Goal: Information Seeking & Learning: Check status

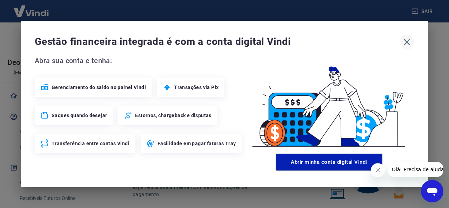
click at [408, 36] on button "button" at bounding box center [406, 42] width 15 height 15
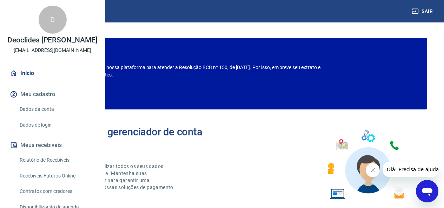
scroll to position [35, 0]
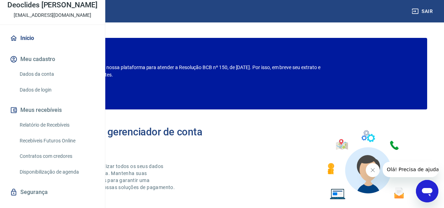
click at [48, 132] on link "Relatório de Recebíveis" at bounding box center [57, 125] width 80 height 14
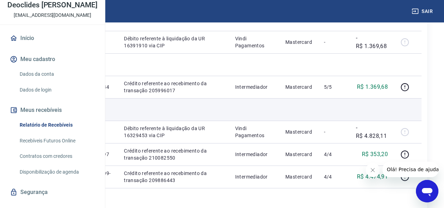
scroll to position [175, 0]
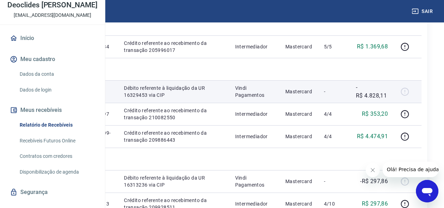
click at [118, 103] on td at bounding box center [93, 91] width 50 height 22
click at [317, 103] on td "Mastercard" at bounding box center [298, 91] width 39 height 22
click at [312, 95] on p "Mastercard" at bounding box center [298, 91] width 27 height 7
click at [387, 100] on p "-R$ 4.828,11" at bounding box center [372, 91] width 32 height 17
click at [416, 97] on div at bounding box center [407, 91] width 17 height 11
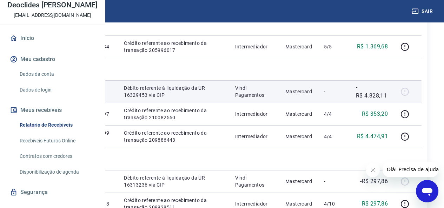
click at [416, 97] on div at bounding box center [407, 91] width 17 height 11
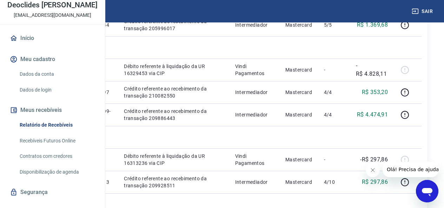
scroll to position [210, 0]
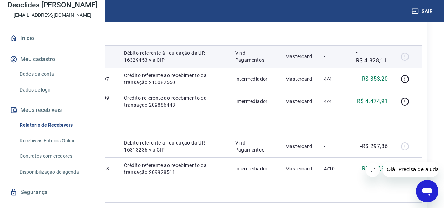
click at [341, 68] on td "-" at bounding box center [334, 56] width 32 height 22
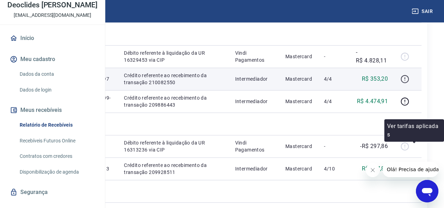
click at [409, 83] on icon "button" at bounding box center [404, 79] width 8 height 8
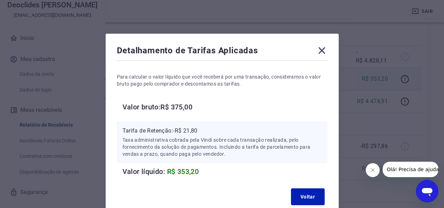
click at [319, 53] on icon at bounding box center [321, 50] width 7 height 7
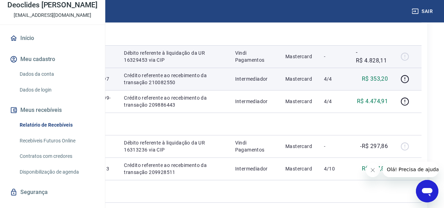
click at [350, 68] on td "-" at bounding box center [334, 56] width 32 height 22
click at [308, 60] on p "Mastercard" at bounding box center [298, 56] width 27 height 7
click at [264, 68] on td "Vindi Pagamentos" at bounding box center [254, 56] width 50 height 22
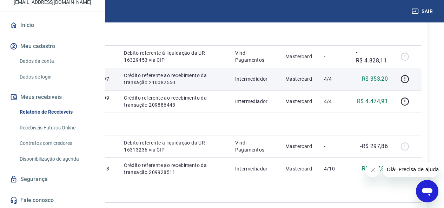
scroll to position [70, 0]
click at [64, 125] on link "Recebíveis Futuros Online" at bounding box center [57, 128] width 80 height 14
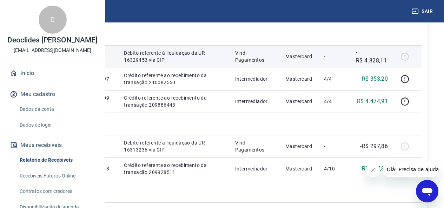
drag, startPoint x: 268, startPoint y: 102, endPoint x: 232, endPoint y: 95, distance: 36.4
click at [267, 63] on p "Vindi Pagamentos" at bounding box center [254, 56] width 39 height 14
drag, startPoint x: 125, startPoint y: 105, endPoint x: 158, endPoint y: 107, distance: 33.4
click at [68, 68] on td "20849990" at bounding box center [45, 56] width 46 height 22
copy p "20849990"
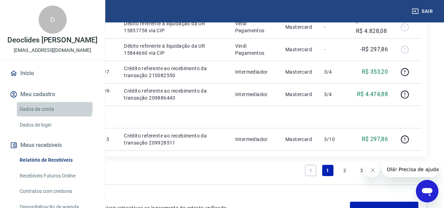
click at [50, 116] on link "Dados da conta" at bounding box center [57, 109] width 80 height 14
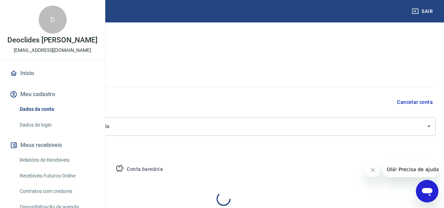
select select "RS"
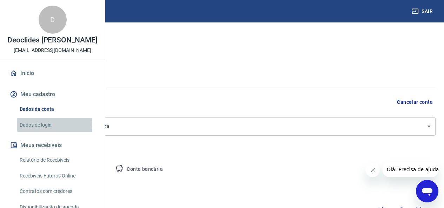
click at [41, 132] on link "Dados de login" at bounding box center [57, 125] width 80 height 14
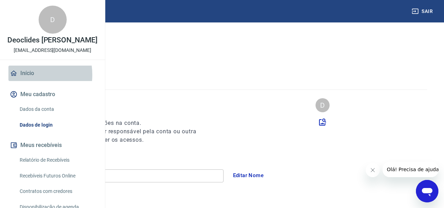
click at [23, 81] on link "Início" at bounding box center [52, 73] width 88 height 15
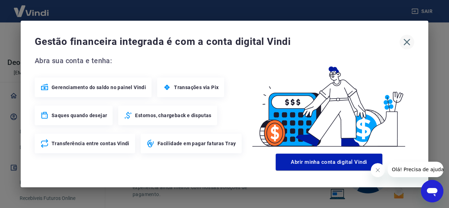
click at [404, 45] on icon "button" at bounding box center [406, 41] width 11 height 11
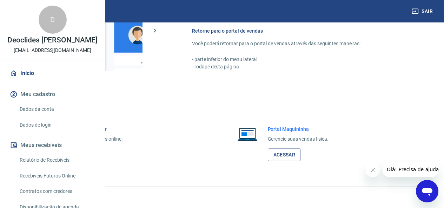
scroll to position [440, 0]
click at [94, 150] on link "Acessar" at bounding box center [76, 154] width 33 height 13
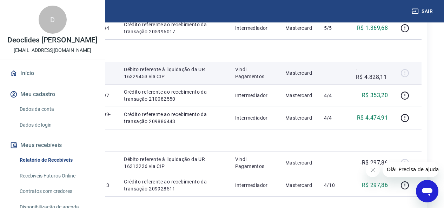
scroll to position [245, 0]
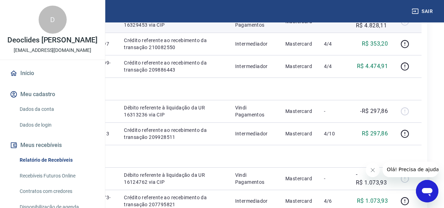
click at [118, 33] on td at bounding box center [93, 21] width 50 height 22
click at [223, 28] on p "Débito referente à liquidação da UR 16329453 via CIP" at bounding box center [174, 21] width 100 height 14
click at [229, 33] on td "Débito referente à liquidação da UR 16329453 via CIP" at bounding box center [173, 21] width 111 height 22
click at [258, 33] on td "Vindi Pagamentos" at bounding box center [254, 21] width 50 height 22
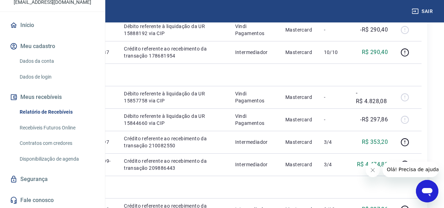
scroll to position [65, 0]
click at [78, 201] on link "Fale conosco" at bounding box center [52, 200] width 88 height 15
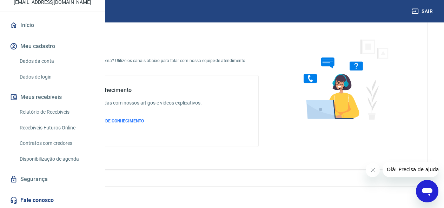
scroll to position [29, 0]
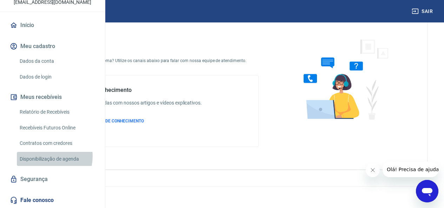
click at [46, 161] on link "Disponibilização de agenda" at bounding box center [57, 159] width 80 height 14
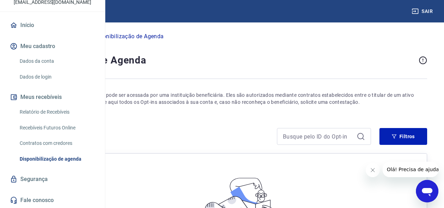
click at [52, 146] on link "Contratos com credores" at bounding box center [57, 143] width 80 height 14
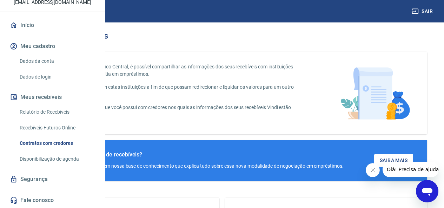
click at [60, 140] on div "Relatório de Recebíveis Recebíveis Futuros Online Contratos com credores Dispon…" at bounding box center [52, 135] width 88 height 61
click at [62, 135] on link "Recebíveis Futuros Online" at bounding box center [57, 128] width 80 height 14
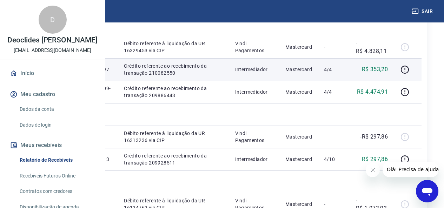
scroll to position [210, 0]
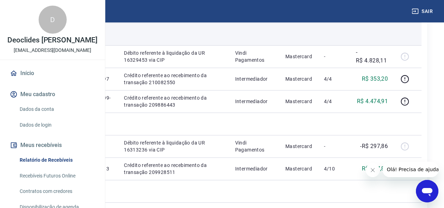
drag, startPoint x: 257, startPoint y: 10, endPoint x: 287, endPoint y: 66, distance: 62.9
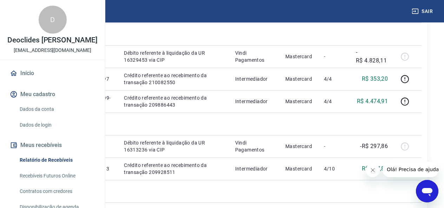
drag, startPoint x: 287, startPoint y: 66, endPoint x: 251, endPoint y: 62, distance: 36.3
click at [223, 19] on p "Crédito referente ao recebimento da transação 205996017" at bounding box center [174, 12] width 100 height 14
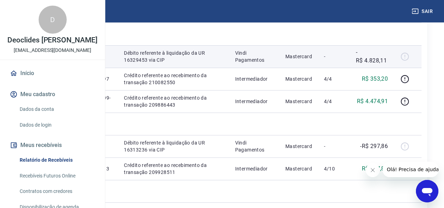
scroll to position [281, 0]
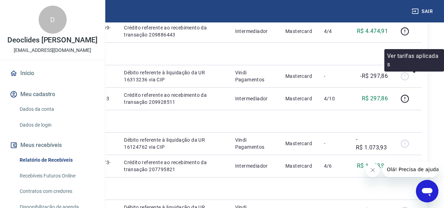
click at [409, 13] on icon "button" at bounding box center [404, 9] width 9 height 9
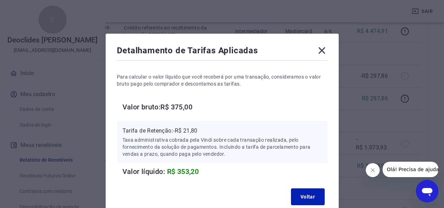
click at [322, 50] on icon at bounding box center [321, 50] width 11 height 11
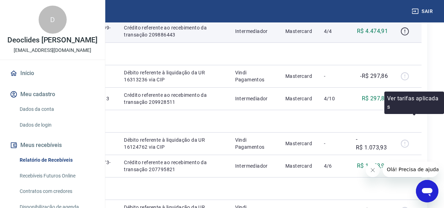
click at [409, 36] on icon "button" at bounding box center [404, 31] width 9 height 9
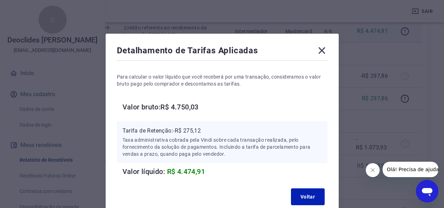
click at [183, 108] on h6 "Valor bruto: R$ 4.750,03" at bounding box center [224, 106] width 205 height 11
click at [321, 48] on icon at bounding box center [321, 50] width 11 height 11
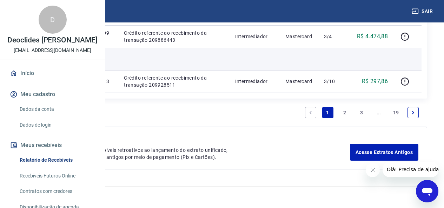
scroll to position [1124, 0]
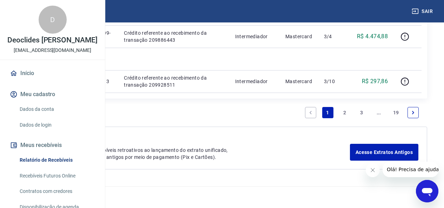
click at [346, 108] on link "2" at bounding box center [344, 112] width 11 height 11
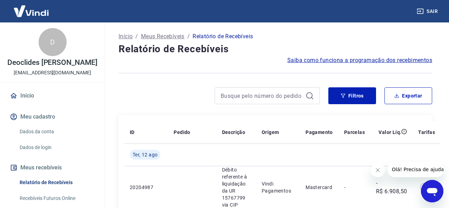
drag, startPoint x: 346, startPoint y: 108, endPoint x: 374, endPoint y: 114, distance: 29.0
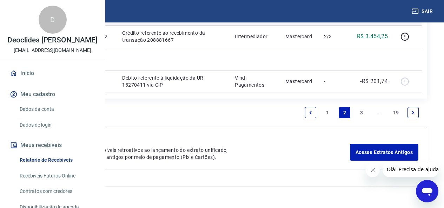
scroll to position [1146, 0]
drag, startPoint x: 360, startPoint y: 109, endPoint x: 355, endPoint y: 112, distance: 6.0
click at [359, 110] on link "3" at bounding box center [361, 112] width 11 height 11
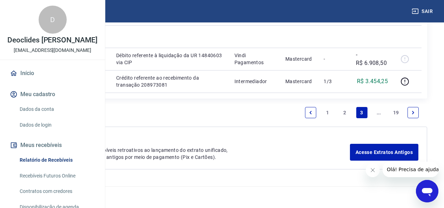
scroll to position [1157, 0]
click at [412, 118] on link "Next page" at bounding box center [412, 112] width 11 height 11
click at [325, 112] on link "1" at bounding box center [327, 112] width 11 height 11
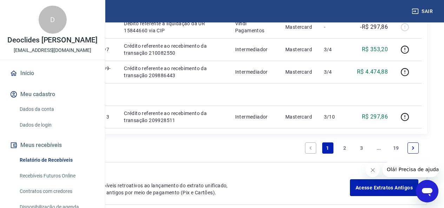
scroll to position [596, 0]
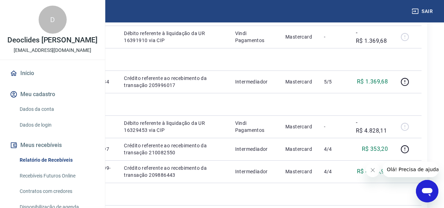
scroll to position [245, 0]
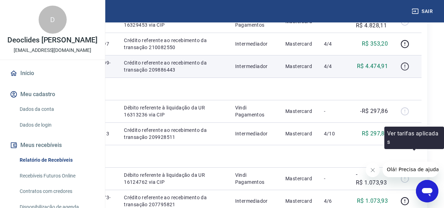
click at [409, 71] on icon "button" at bounding box center [404, 66] width 9 height 9
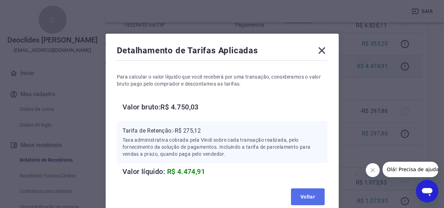
click at [297, 197] on button "Voltar" at bounding box center [308, 196] width 34 height 17
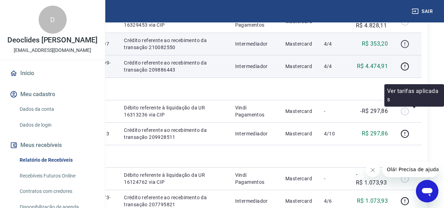
click at [409, 48] on icon "button" at bounding box center [404, 44] width 8 height 8
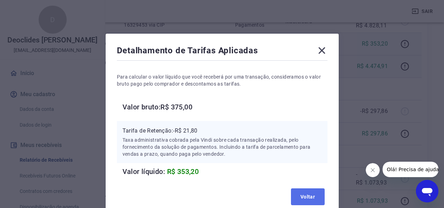
click at [305, 197] on button "Voltar" at bounding box center [308, 196] width 34 height 17
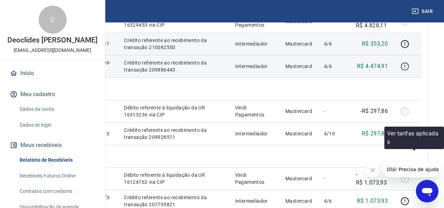
click at [409, 71] on icon "button" at bounding box center [404, 66] width 9 height 9
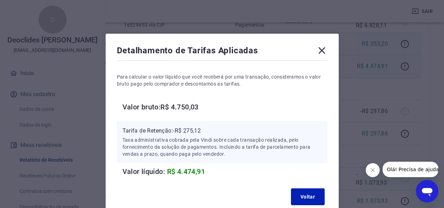
click at [324, 54] on icon at bounding box center [321, 50] width 11 height 11
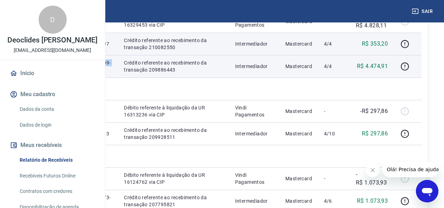
drag, startPoint x: 180, startPoint y: 158, endPoint x: 171, endPoint y: 154, distance: 9.6
click at [118, 77] on td "174724240009-2" at bounding box center [93, 66] width 50 height 22
copy p "174724240009-2"
